Goal: Transaction & Acquisition: Book appointment/travel/reservation

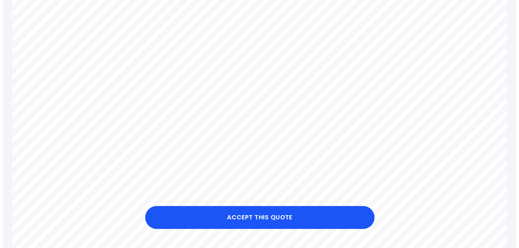
scroll to position [204, 0]
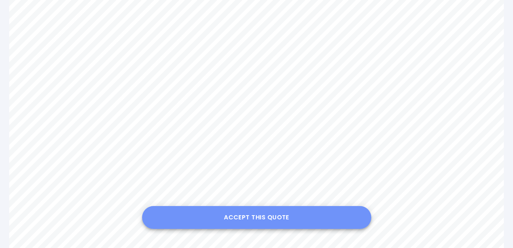
click at [245, 220] on button "Accept this Quote" at bounding box center [256, 217] width 229 height 23
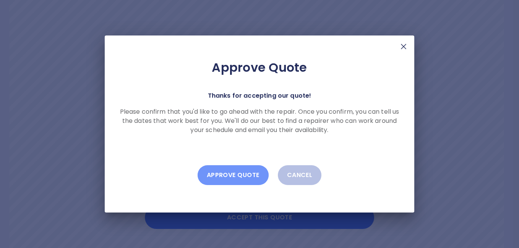
click at [236, 171] on button "Approve Quote" at bounding box center [232, 175] width 71 height 20
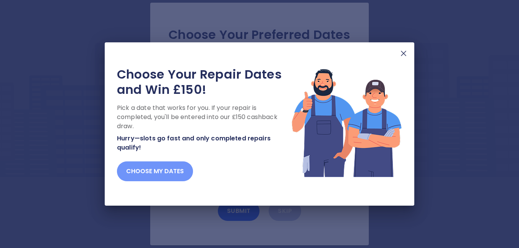
click at [165, 168] on button "Choose my dates" at bounding box center [155, 172] width 76 height 20
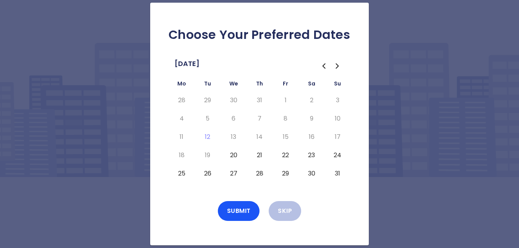
click at [336, 67] on icon "Go to the Next Month" at bounding box center [337, 65] width 9 height 9
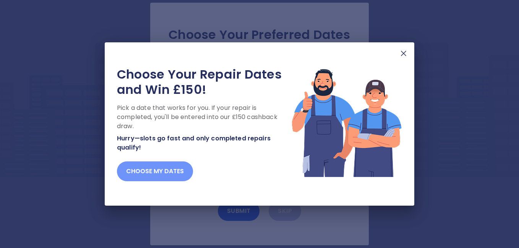
click at [146, 170] on button "Choose my dates" at bounding box center [155, 172] width 76 height 20
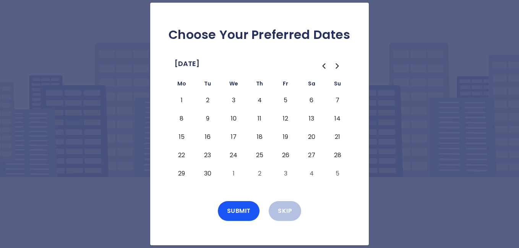
click at [234, 103] on button "3" at bounding box center [234, 100] width 14 height 12
click at [236, 212] on button "Submit" at bounding box center [239, 211] width 42 height 20
